Goal: Transaction & Acquisition: Purchase product/service

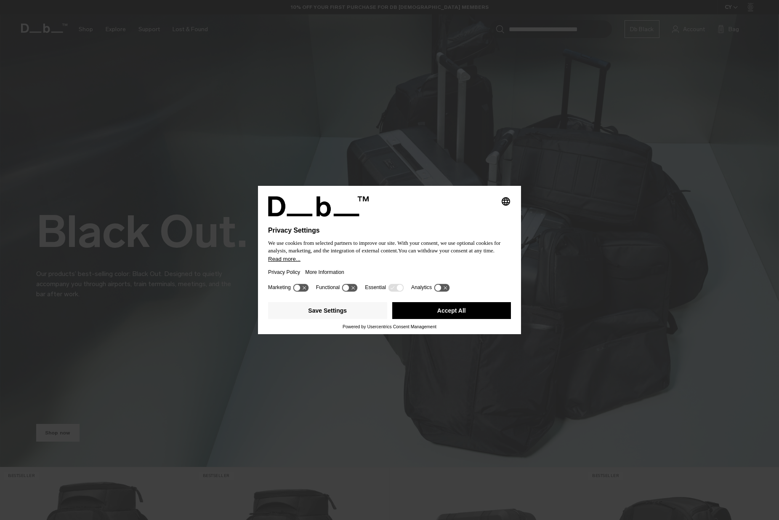
click at [454, 318] on button "Accept All" at bounding box center [451, 310] width 119 height 17
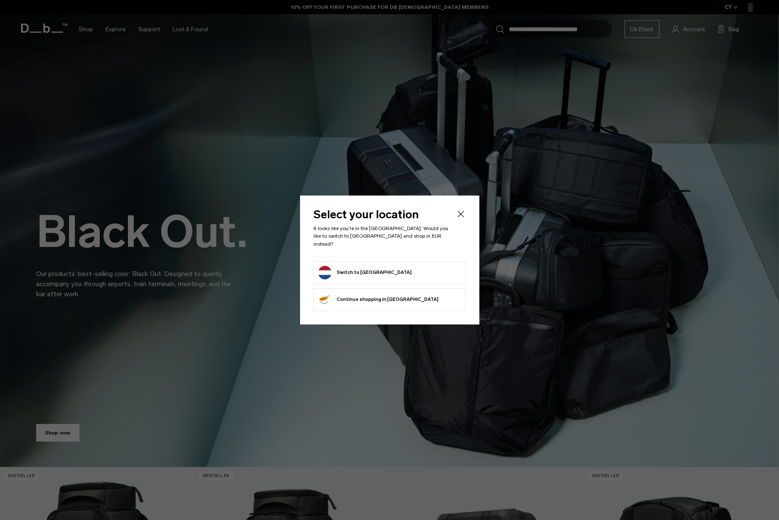
click at [363, 269] on button "Switch to Netherlands" at bounding box center [364, 272] width 93 height 13
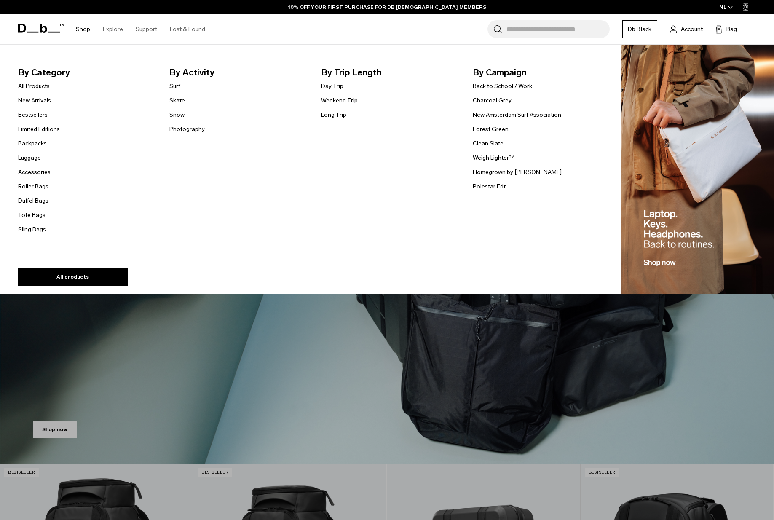
click at [80, 30] on link "Shop" at bounding box center [83, 29] width 14 height 30
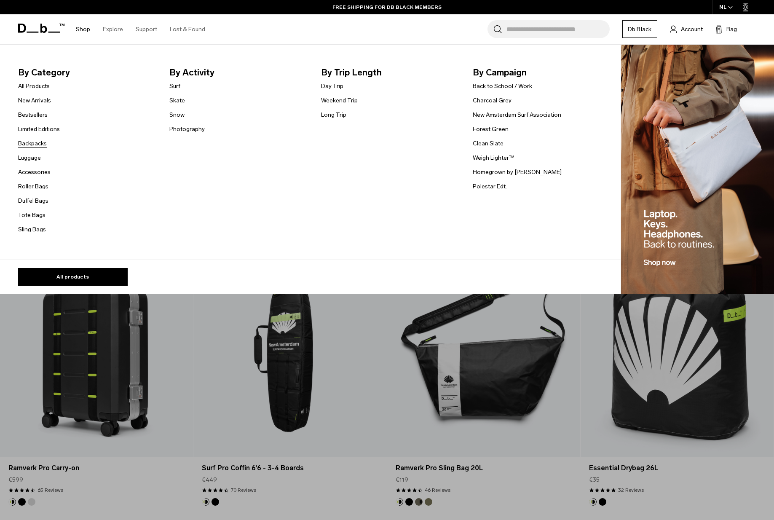
click at [43, 144] on link "Backpacks" at bounding box center [32, 143] width 29 height 9
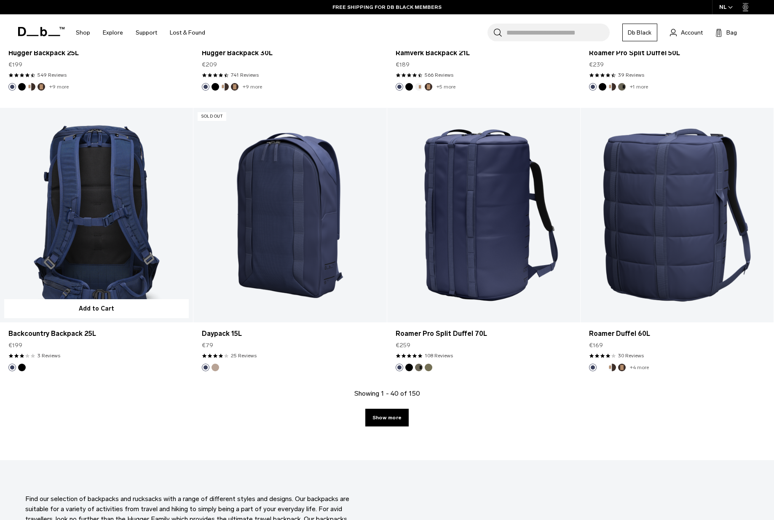
scroll to position [2717, 0]
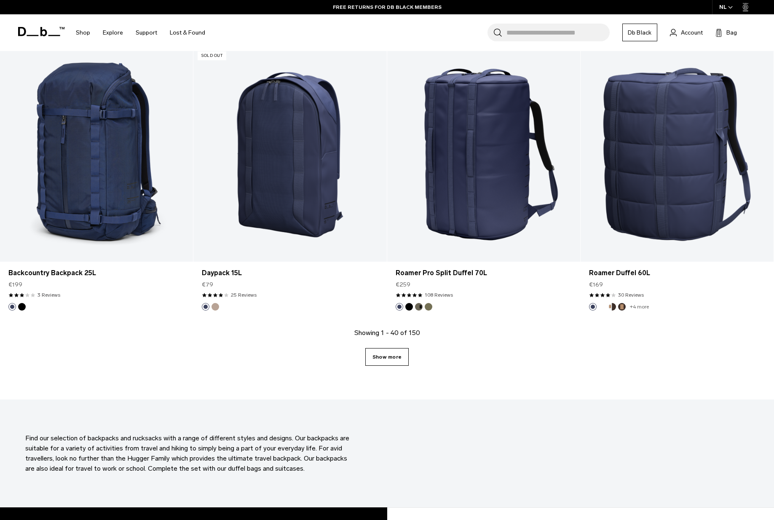
click at [384, 358] on link "Show more" at bounding box center [386, 357] width 43 height 18
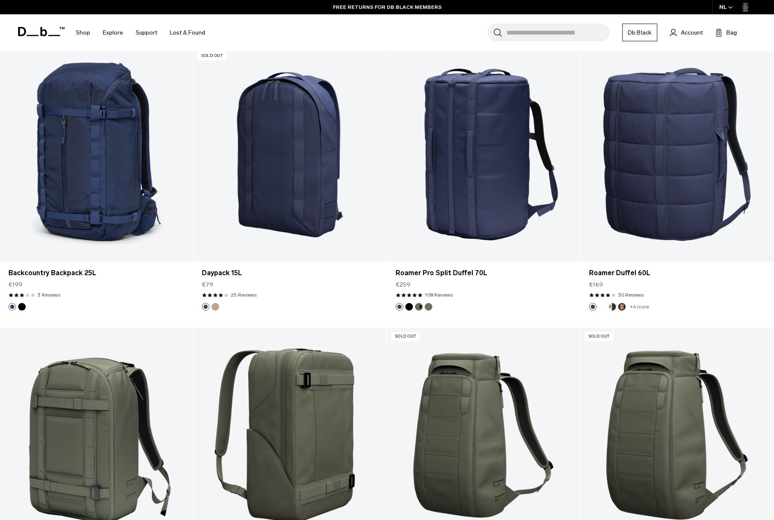
click at [381, 355] on link "Daypack 20L" at bounding box center [289, 435] width 193 height 214
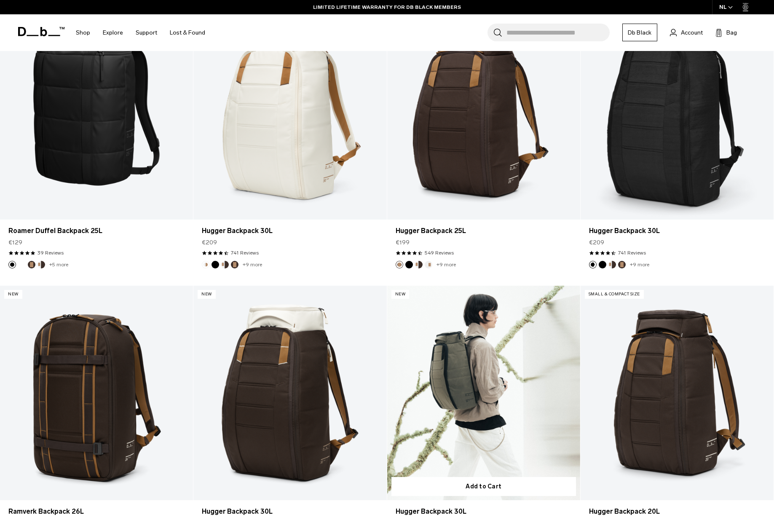
scroll to position [5407, 0]
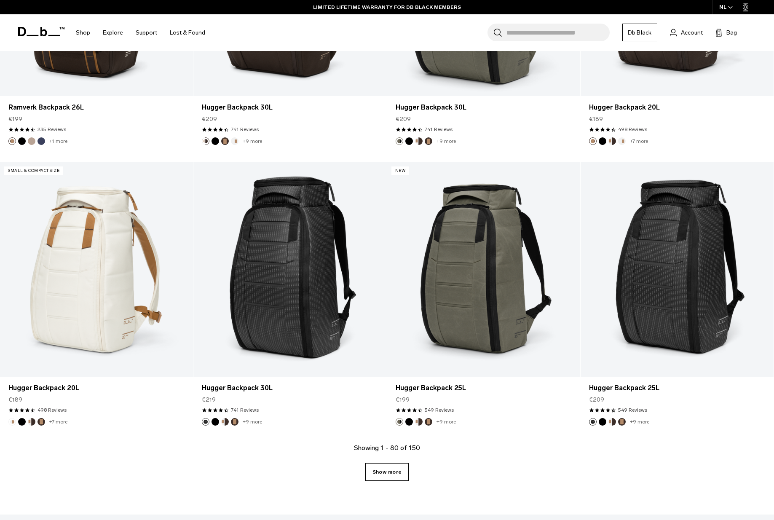
click at [398, 478] on link "Show more" at bounding box center [386, 472] width 43 height 18
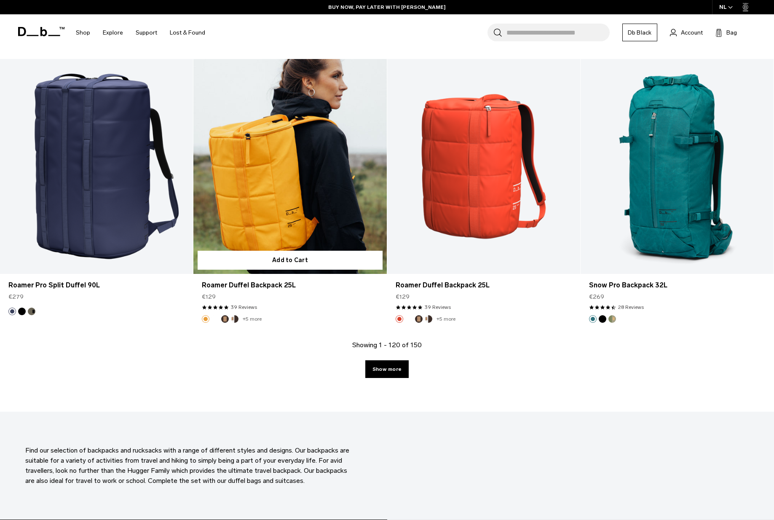
scroll to position [8376, 0]
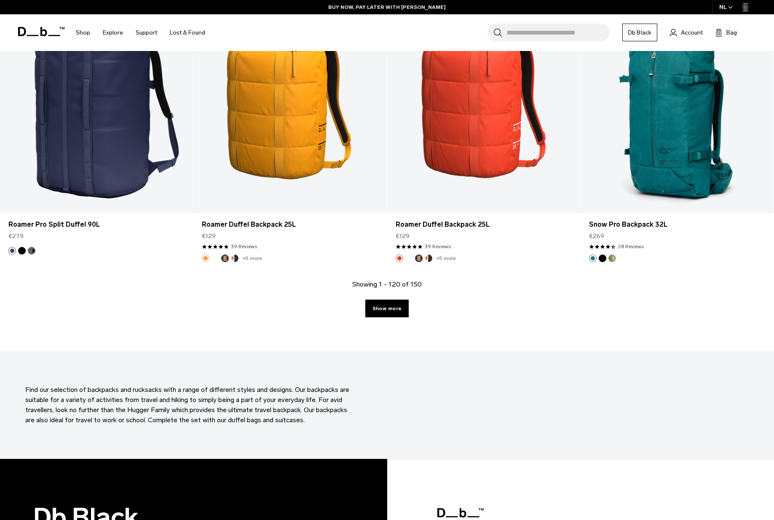
click at [389, 298] on div "Showing 1 - 120 of 150 Show more" at bounding box center [387, 315] width 774 height 72
click at [389, 309] on link "Show more" at bounding box center [386, 308] width 43 height 18
